Goal: Information Seeking & Learning: Learn about a topic

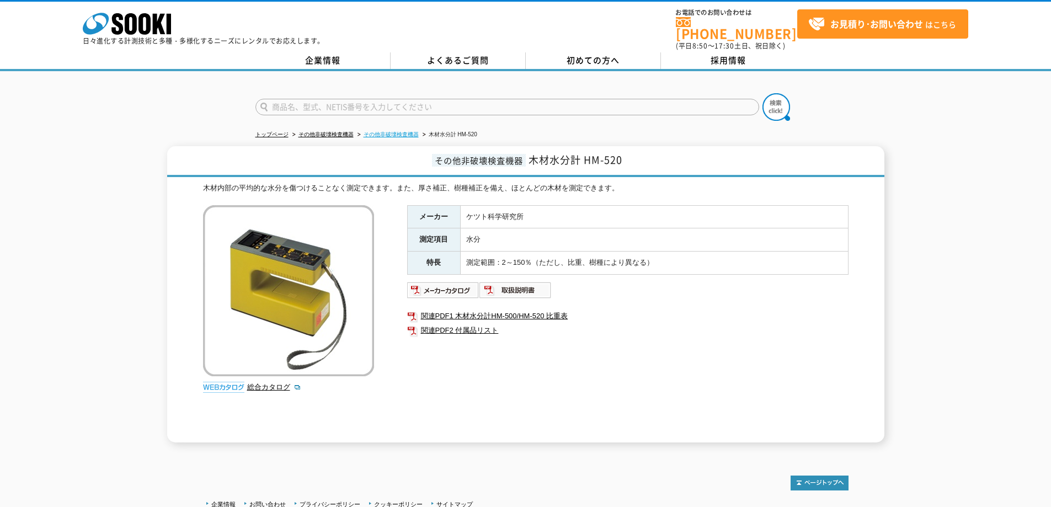
click at [407, 131] on link "その他非破壊検査機器" at bounding box center [391, 134] width 55 height 6
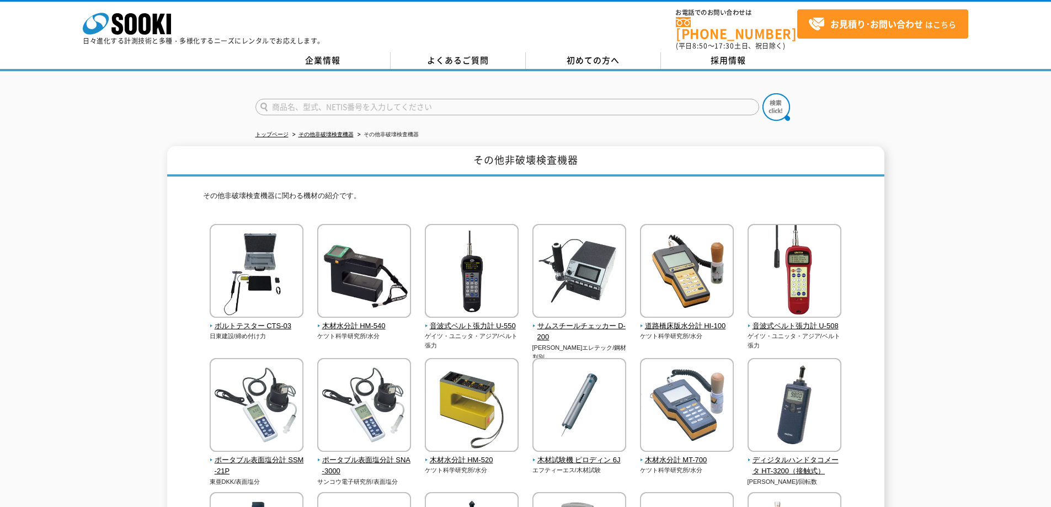
click at [400, 101] on input "text" at bounding box center [507, 107] width 504 height 17
type input "商品名、型式、NETIS番号を入力してください"
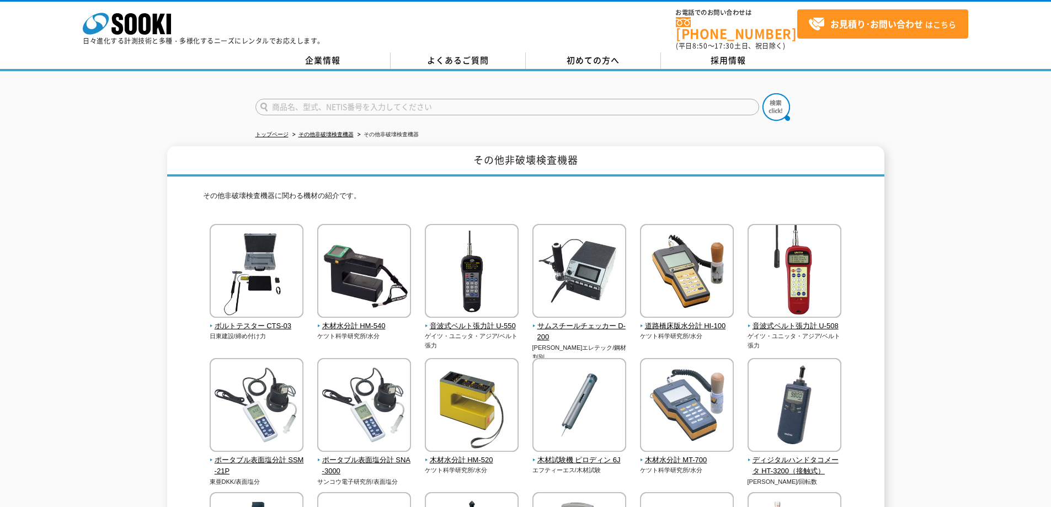
type input "商品名、型式、NETIS番号を入力してください"
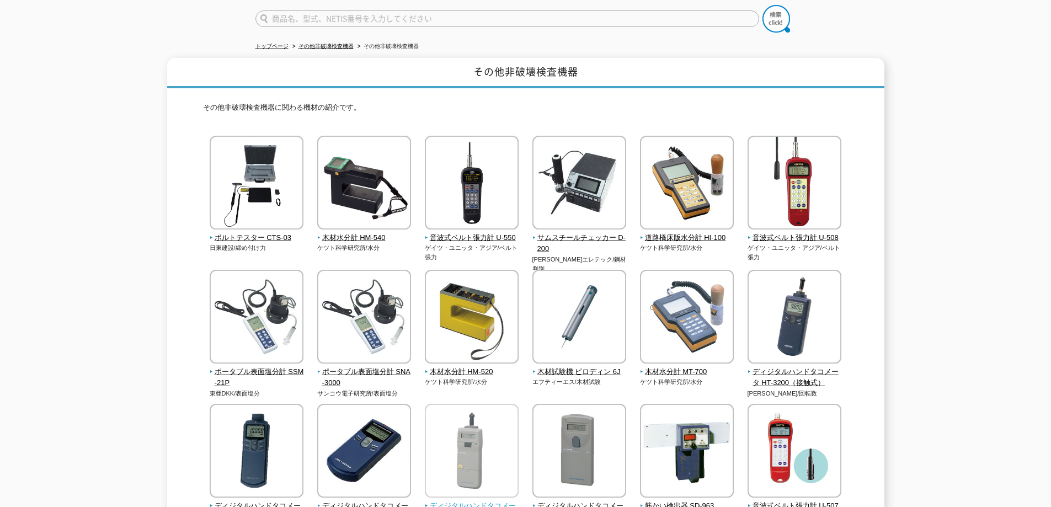
scroll to position [166, 0]
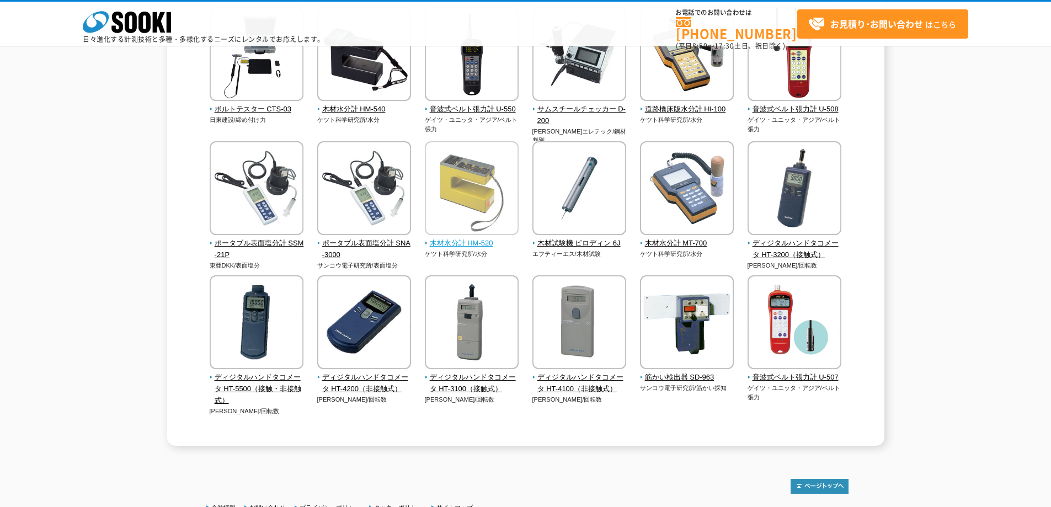
type input "商品名、型式、NETIS番号を入力してください"
click at [477, 245] on span "木材水分計 HM-520" at bounding box center [472, 244] width 94 height 12
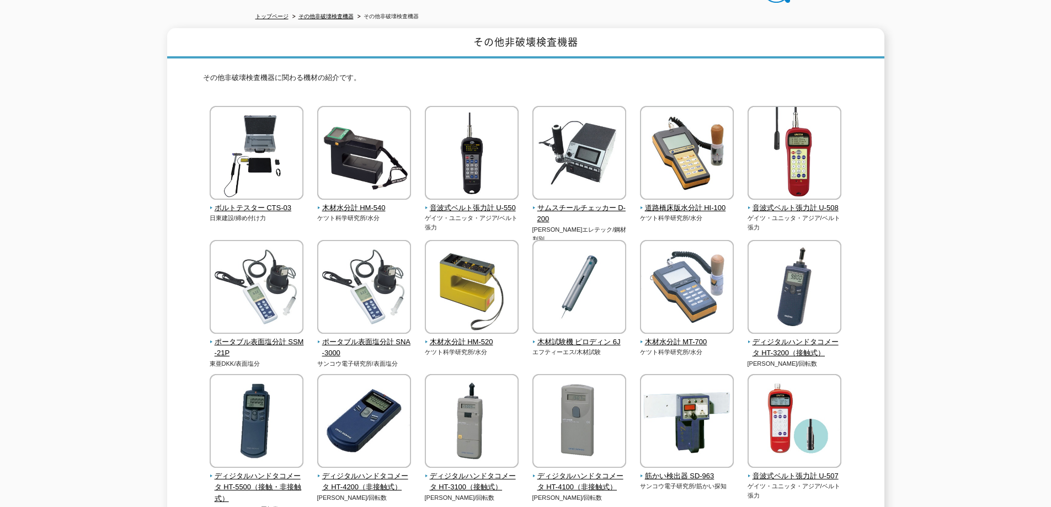
scroll to position [55, 0]
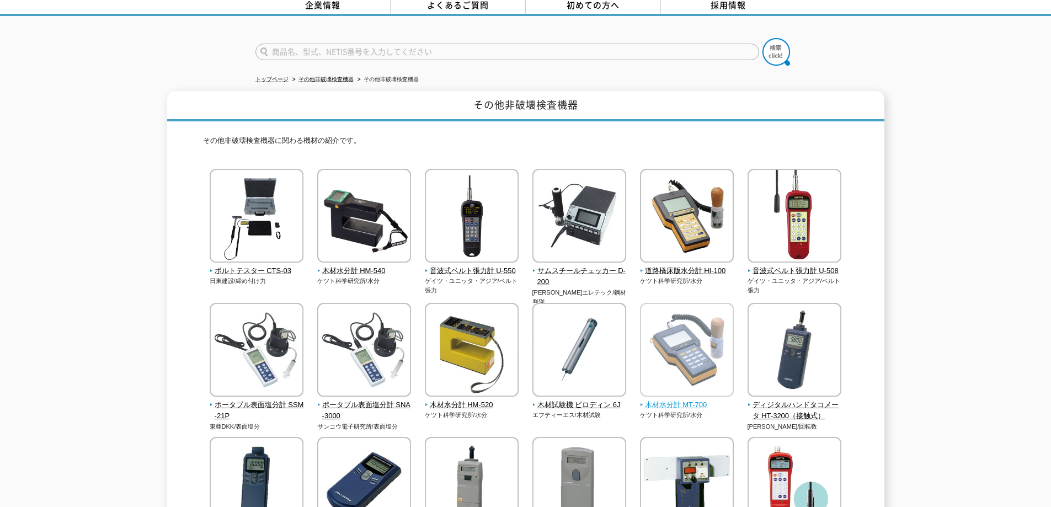
click at [691, 308] on img at bounding box center [687, 351] width 94 height 97
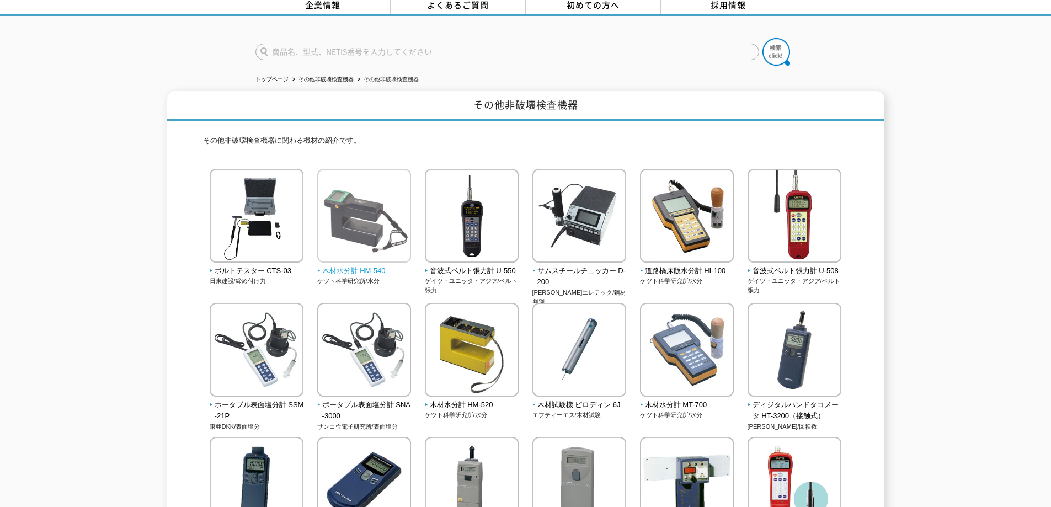
click at [359, 226] on img at bounding box center [364, 217] width 94 height 97
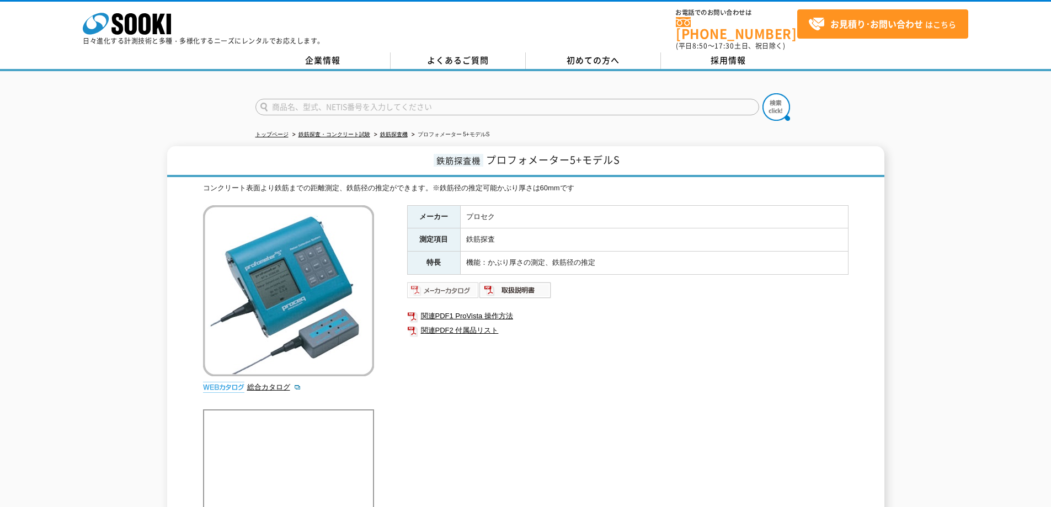
click at [446, 281] on img at bounding box center [443, 290] width 72 height 18
drag, startPoint x: 574, startPoint y: 153, endPoint x: 490, endPoint y: 151, distance: 84.5
click at [491, 152] on span "プロフォメーター5+モデルS" at bounding box center [553, 159] width 134 height 15
copy span "プロフォメーター5"
click at [620, 160] on span "プロフォメーター5+モデルS" at bounding box center [553, 159] width 134 height 15
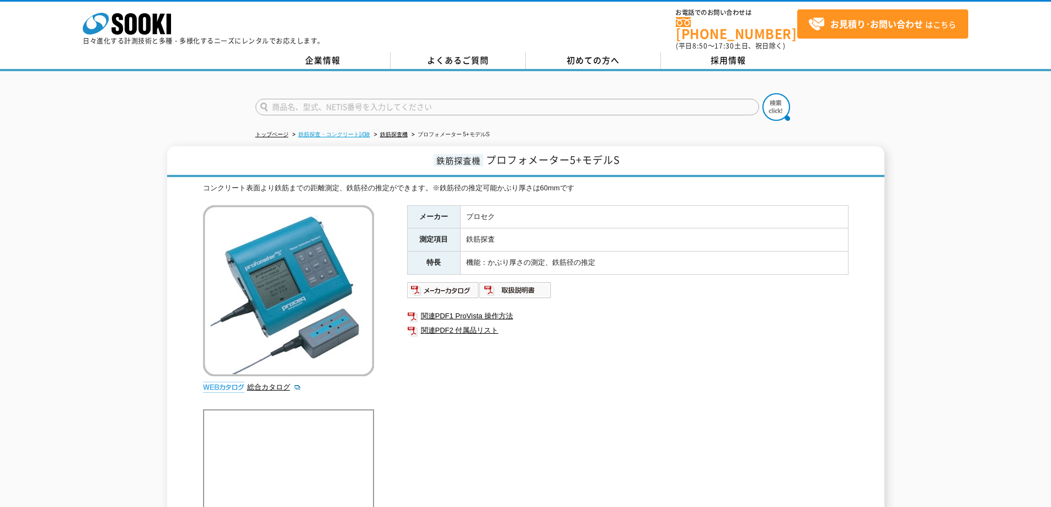
click at [352, 131] on link "鉄筋探査・コンクリート試験" at bounding box center [335, 134] width 72 height 6
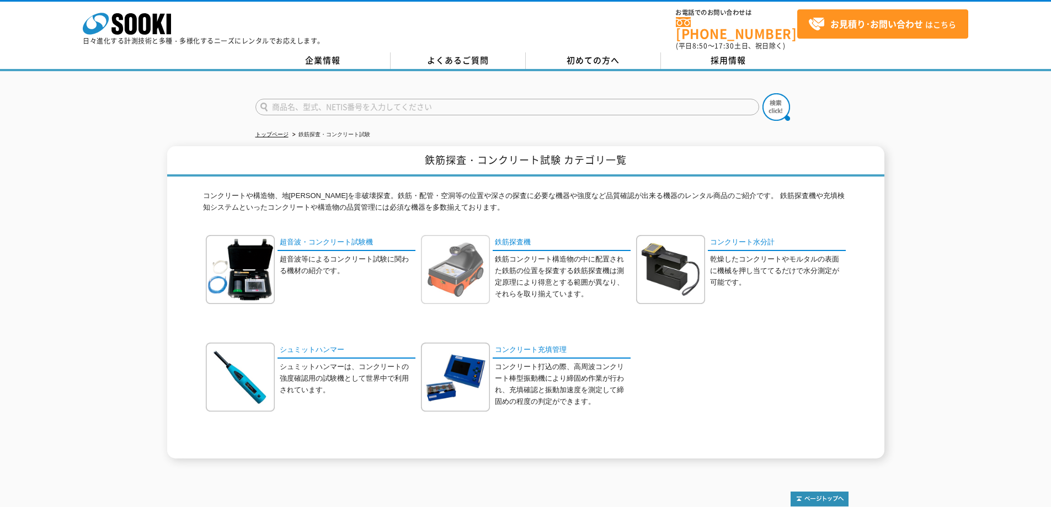
click at [448, 255] on img at bounding box center [455, 269] width 69 height 69
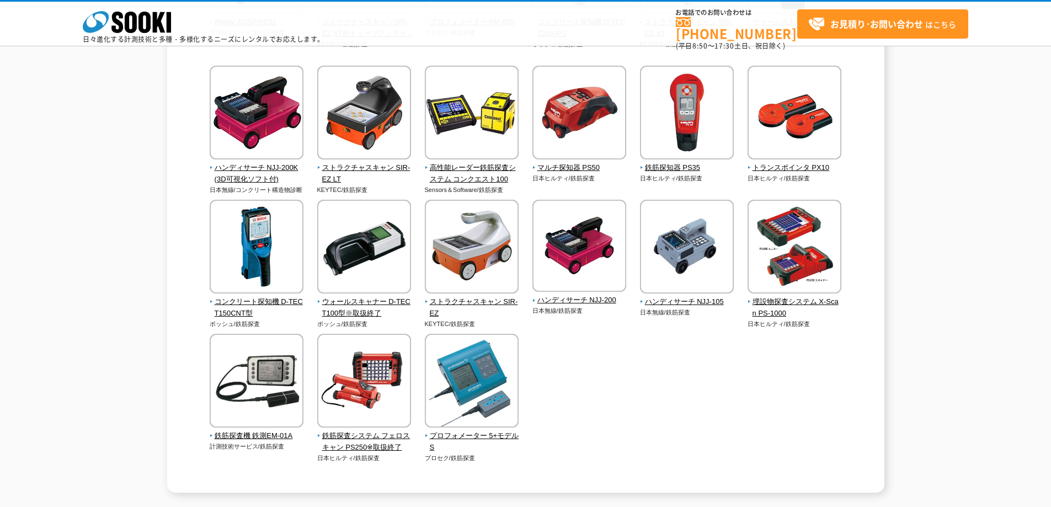
scroll to position [386, 0]
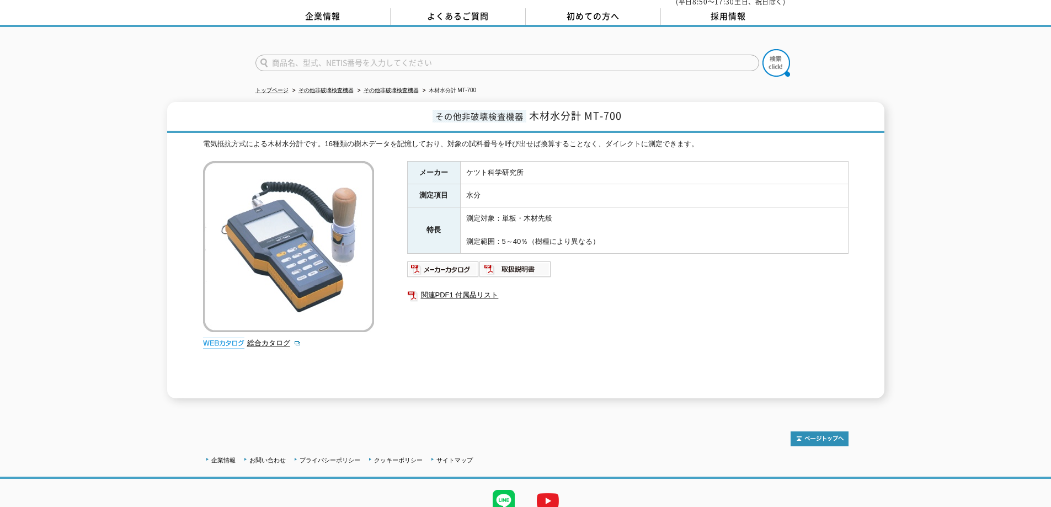
scroll to position [86, 0]
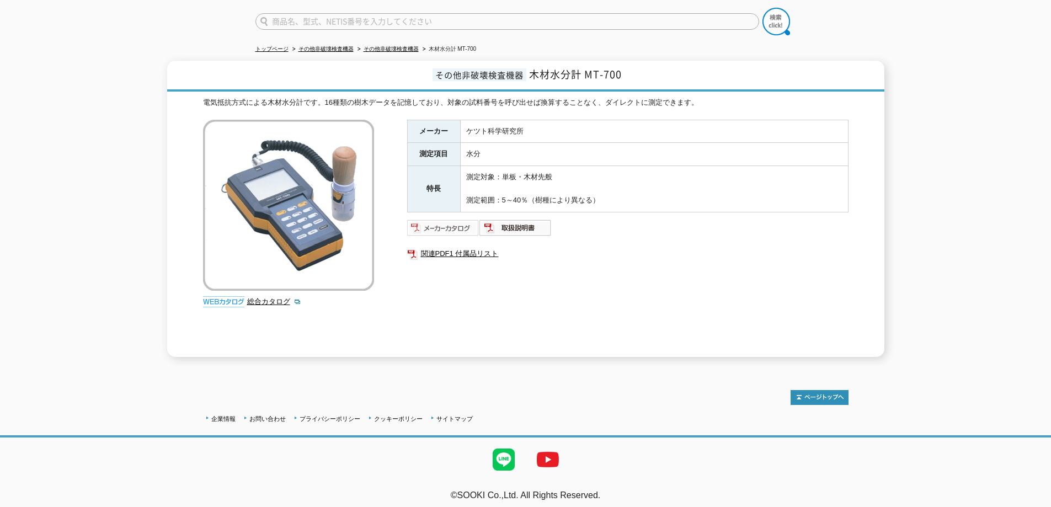
click at [442, 219] on img at bounding box center [443, 228] width 72 height 18
